Goal: Task Accomplishment & Management: Manage account settings

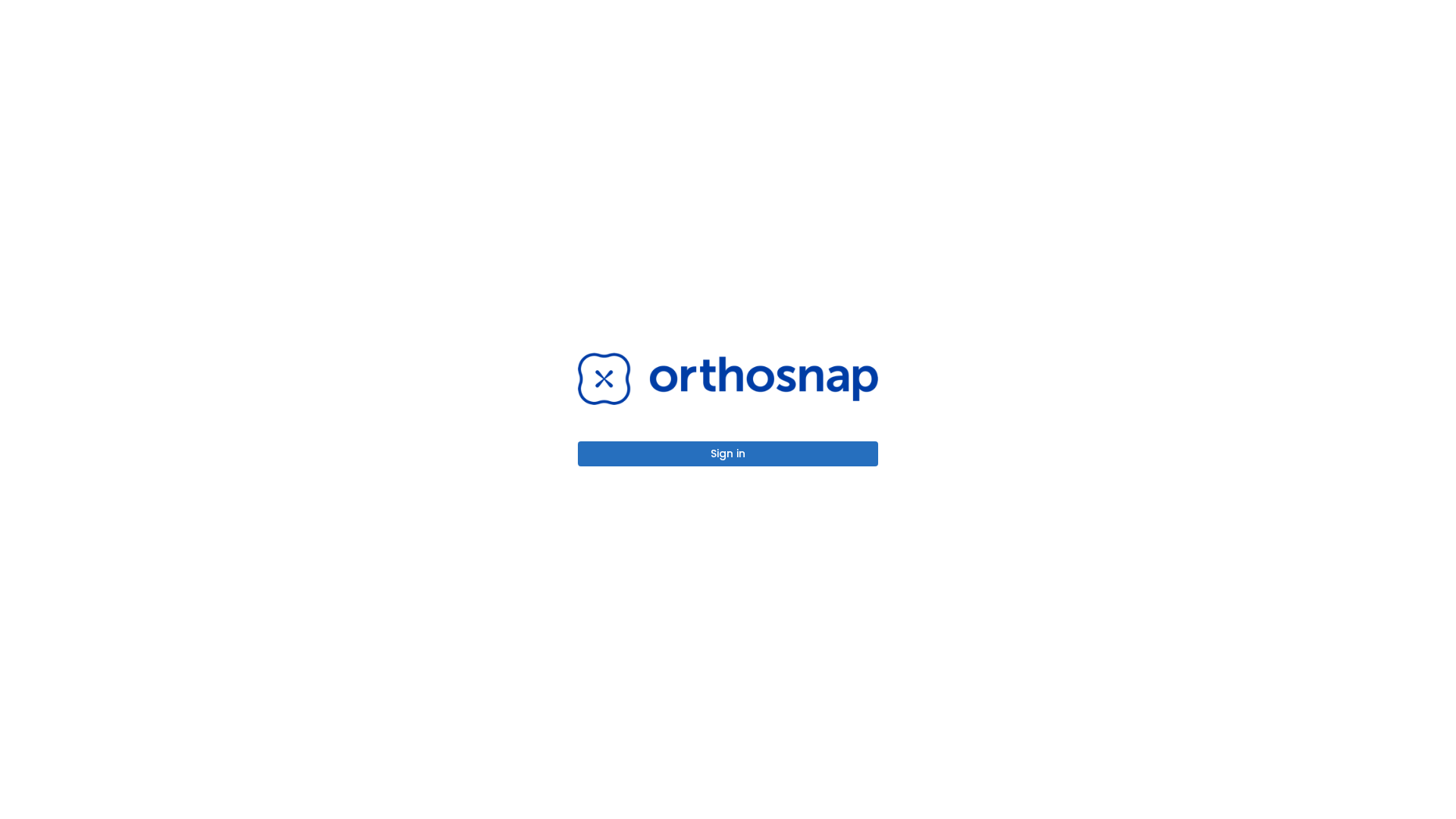
click at [728, 453] on button "Sign in" at bounding box center [728, 454] width 300 height 25
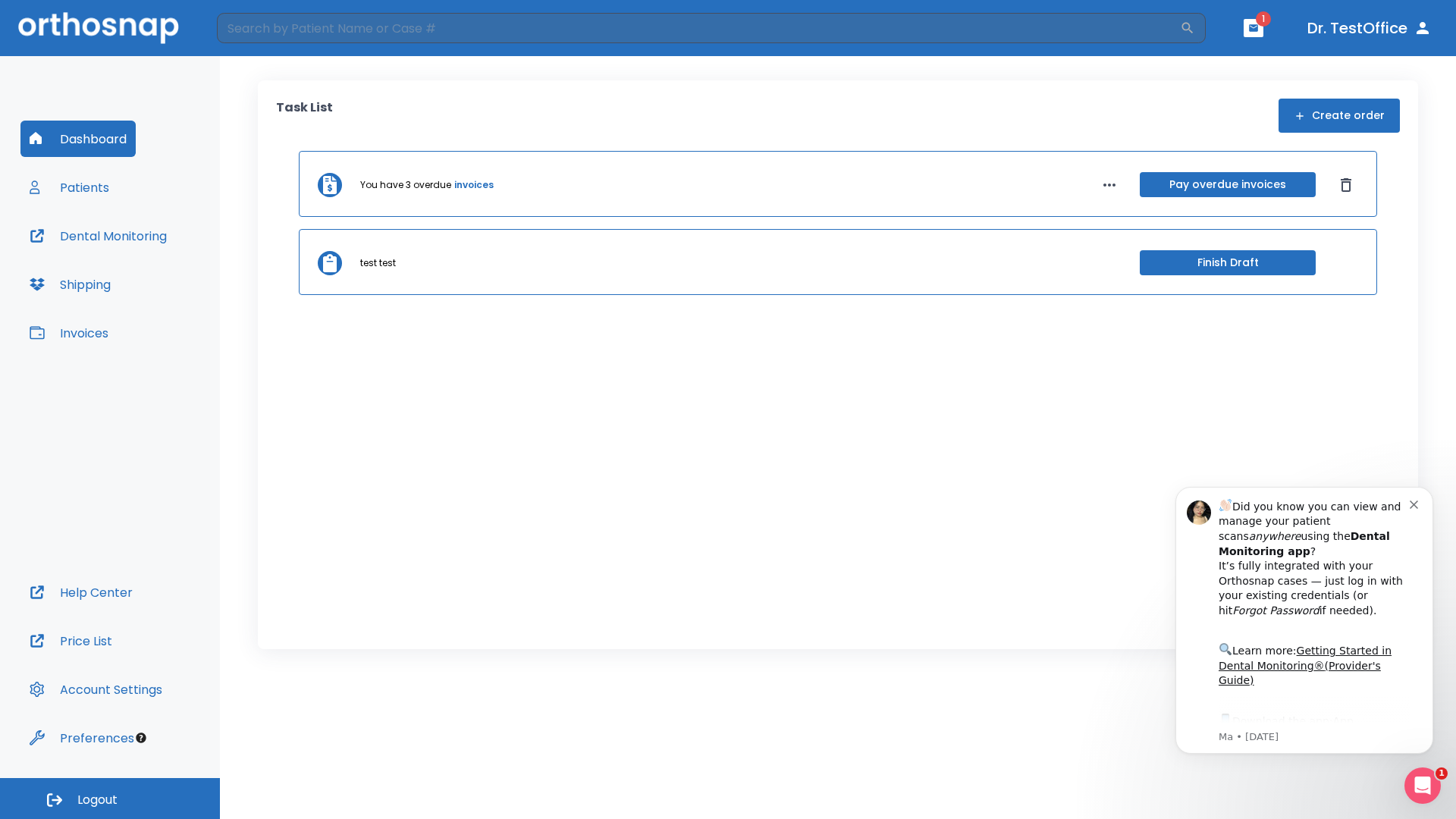
click at [110, 799] on span "Logout" at bounding box center [98, 799] width 41 height 16
